Goal: Task Accomplishment & Management: Use online tool/utility

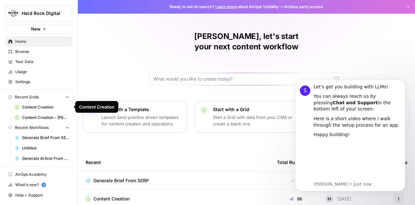
click at [28, 106] on span "Content Creation" at bounding box center [45, 107] width 47 height 6
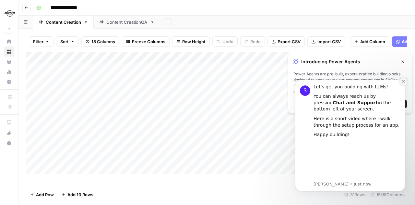
click at [401, 80] on button "Dismiss notification" at bounding box center [403, 81] width 8 height 8
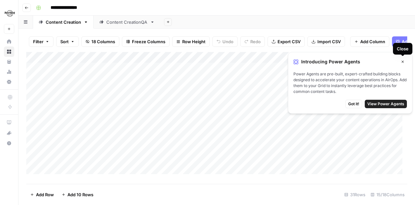
click at [404, 63] on icon "button" at bounding box center [403, 62] width 2 height 2
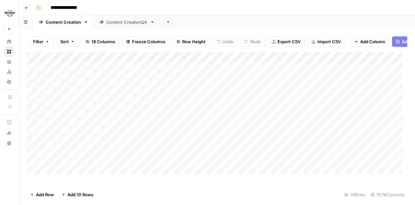
click at [174, 127] on div "Add Column" at bounding box center [216, 115] width 381 height 127
click at [191, 126] on div "Add Column" at bounding box center [216, 115] width 381 height 127
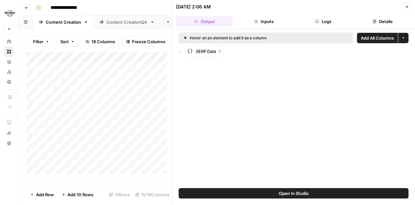
click at [271, 191] on button "Open In Studio" at bounding box center [294, 193] width 230 height 10
click at [406, 6] on icon "button" at bounding box center [407, 7] width 2 height 2
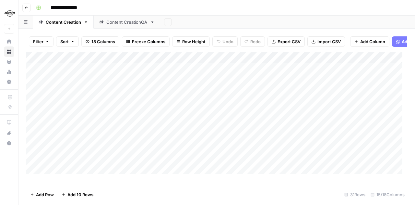
click at [160, 103] on div "Add Column" at bounding box center [216, 115] width 381 height 127
click at [190, 106] on div "Add Column" at bounding box center [216, 115] width 381 height 127
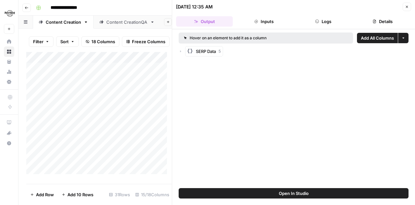
click at [258, 18] on button "Inputs" at bounding box center [263, 21] width 57 height 10
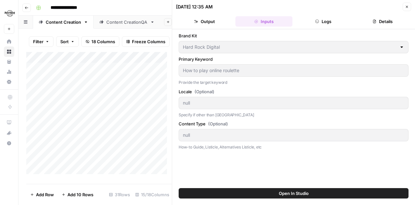
click at [345, 18] on button "Logs" at bounding box center [323, 21] width 57 height 10
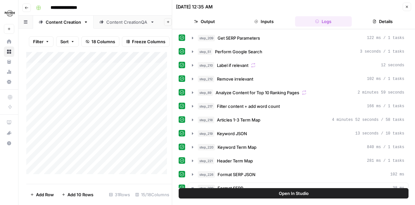
click at [386, 21] on button "Details" at bounding box center [382, 21] width 57 height 10
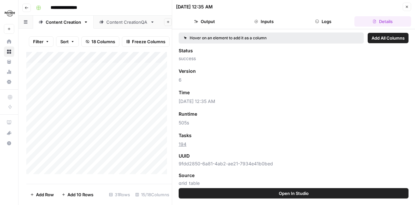
click at [211, 20] on button "Output" at bounding box center [204, 21] width 57 height 10
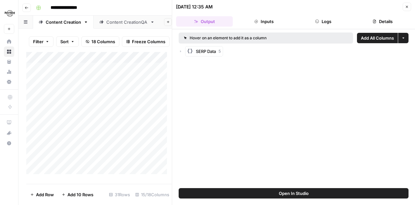
click at [408, 6] on icon "button" at bounding box center [407, 7] width 4 height 4
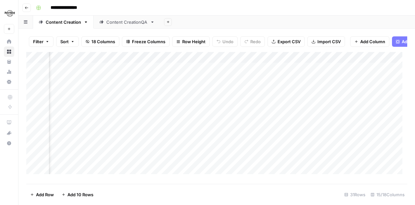
scroll to position [0, 180]
click at [284, 105] on div "Add Column" at bounding box center [216, 115] width 381 height 127
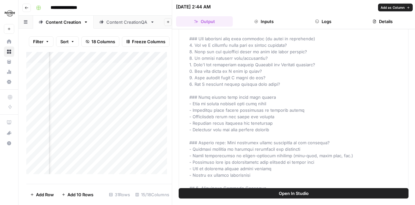
scroll to position [616, 0]
click at [272, 23] on button "Inputs" at bounding box center [263, 21] width 57 height 10
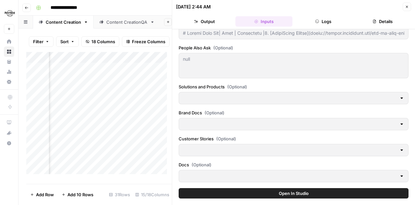
scroll to position [242, 0]
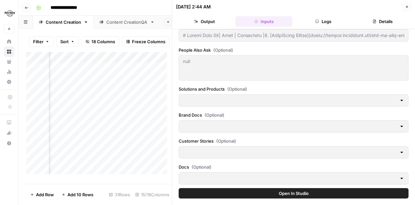
click at [318, 18] on button "Logs" at bounding box center [323, 21] width 57 height 10
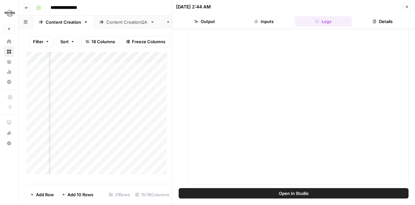
scroll to position [0, 0]
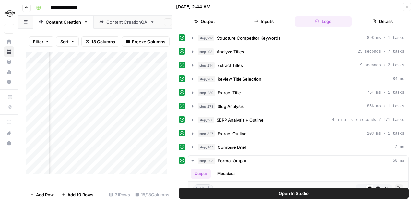
click at [406, 4] on button "Close" at bounding box center [407, 7] width 8 height 8
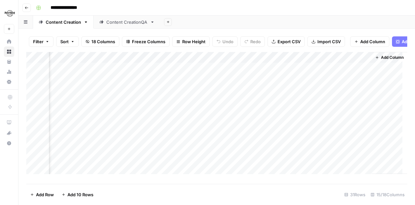
scroll to position [0, 692]
click at [174, 105] on div "Add Column" at bounding box center [216, 115] width 381 height 127
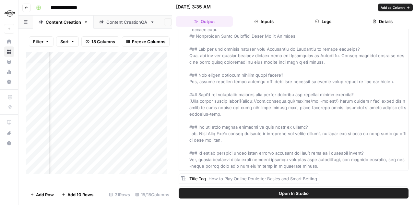
scroll to position [888, 0]
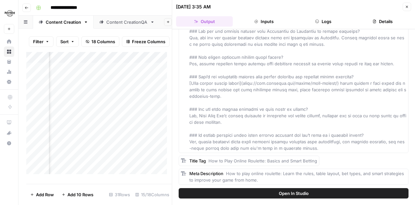
click at [405, 7] on button "Close" at bounding box center [407, 7] width 8 height 8
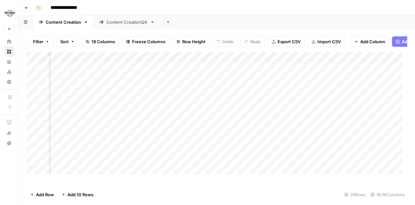
scroll to position [0, 692]
click at [175, 127] on div "Add Column" at bounding box center [216, 115] width 381 height 127
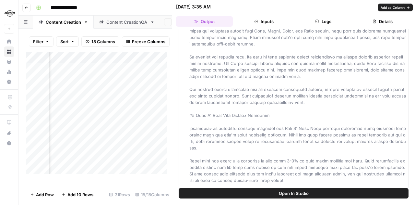
scroll to position [551, 0]
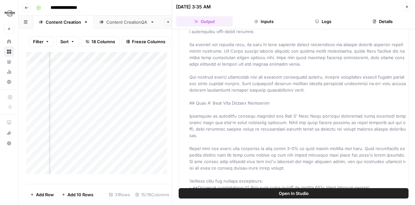
click at [293, 193] on span "Open In Studio" at bounding box center [294, 193] width 30 height 6
